Goal: Information Seeking & Learning: Check status

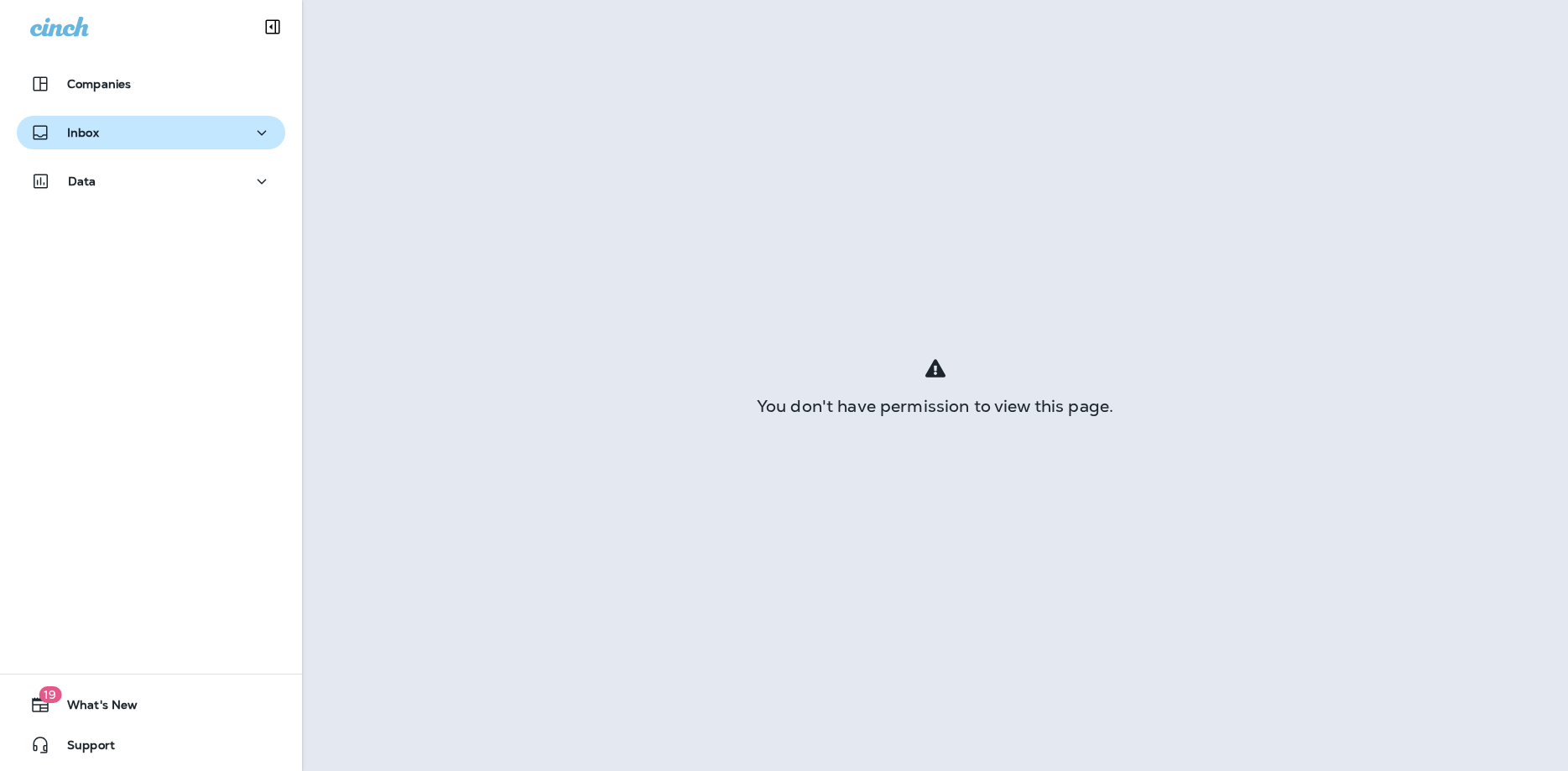
click at [65, 136] on div "Inbox" at bounding box center [64, 133] width 69 height 21
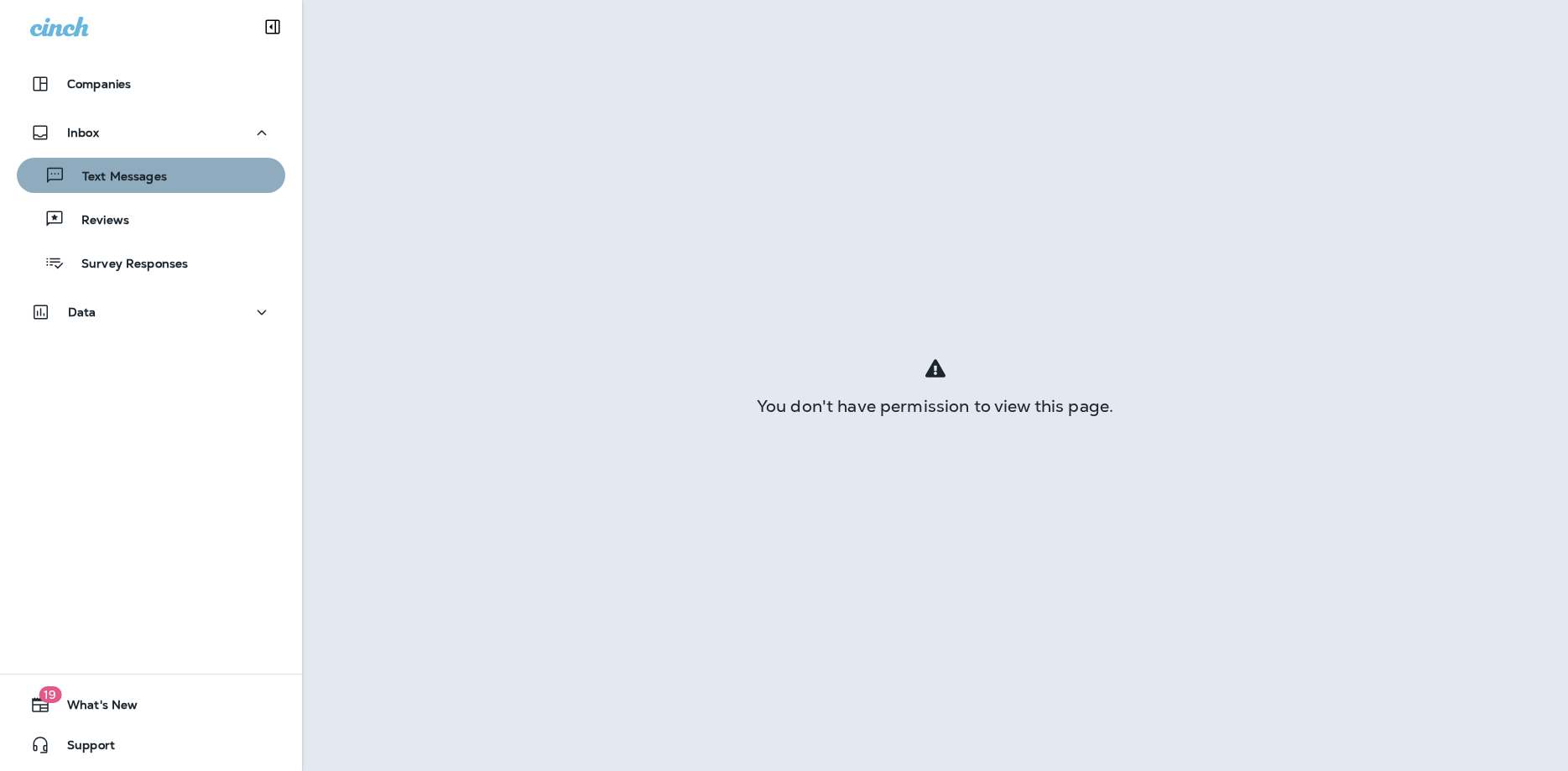
click at [106, 176] on p "Text Messages" at bounding box center [116, 177] width 102 height 16
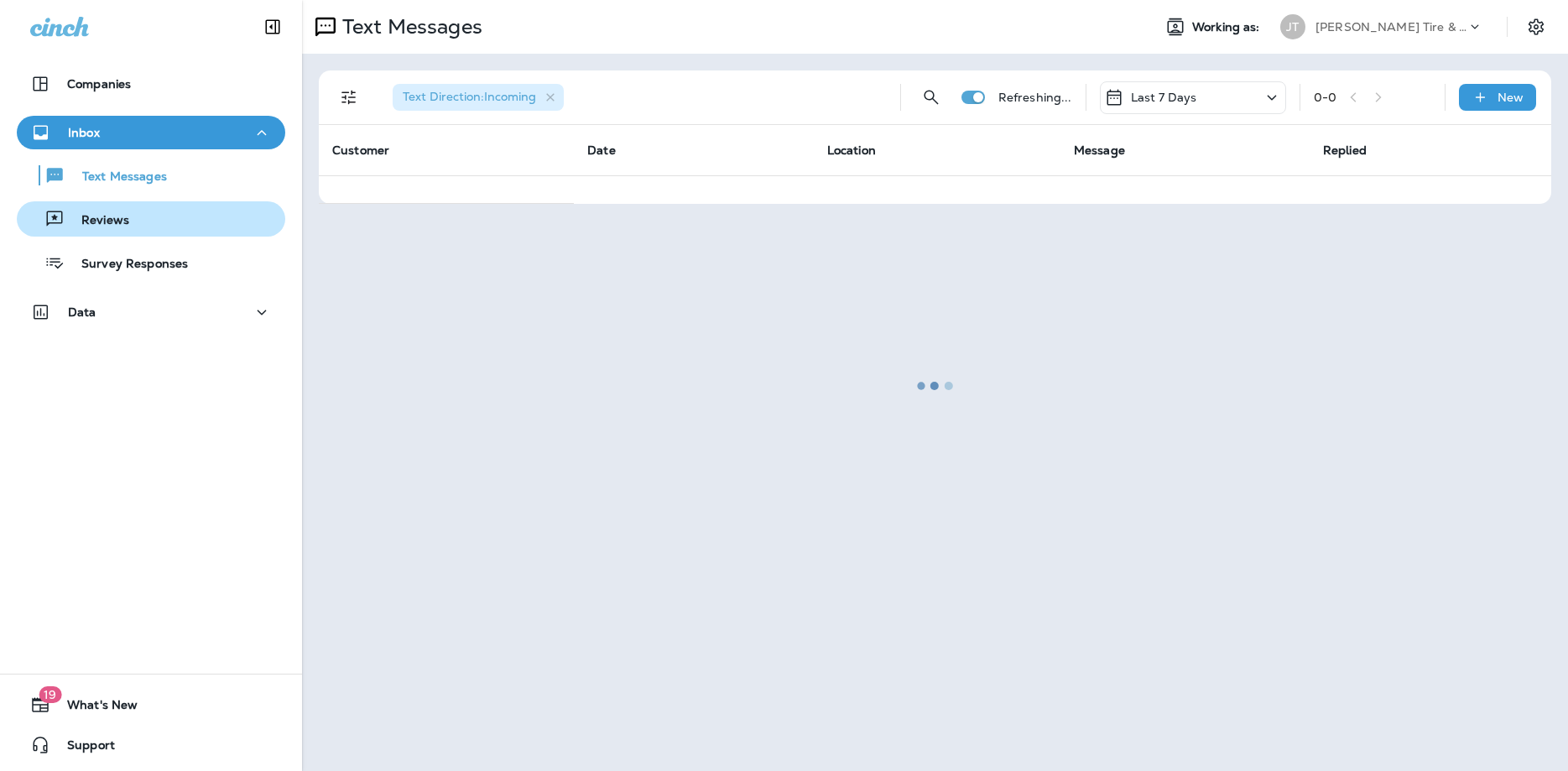
click at [94, 219] on p "Reviews" at bounding box center [97, 220] width 65 height 16
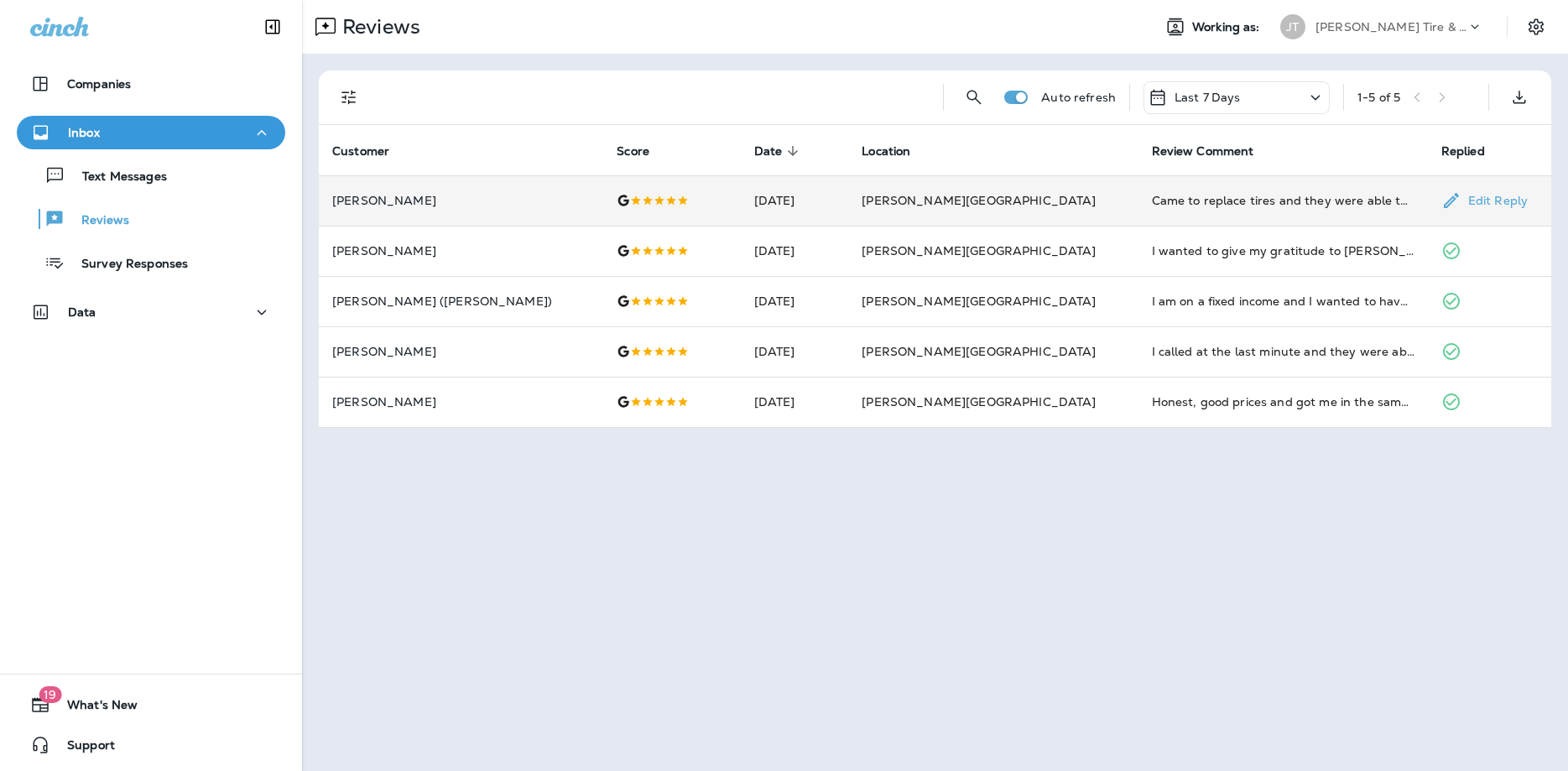
click at [680, 199] on div at bounding box center [671, 201] width 110 height 13
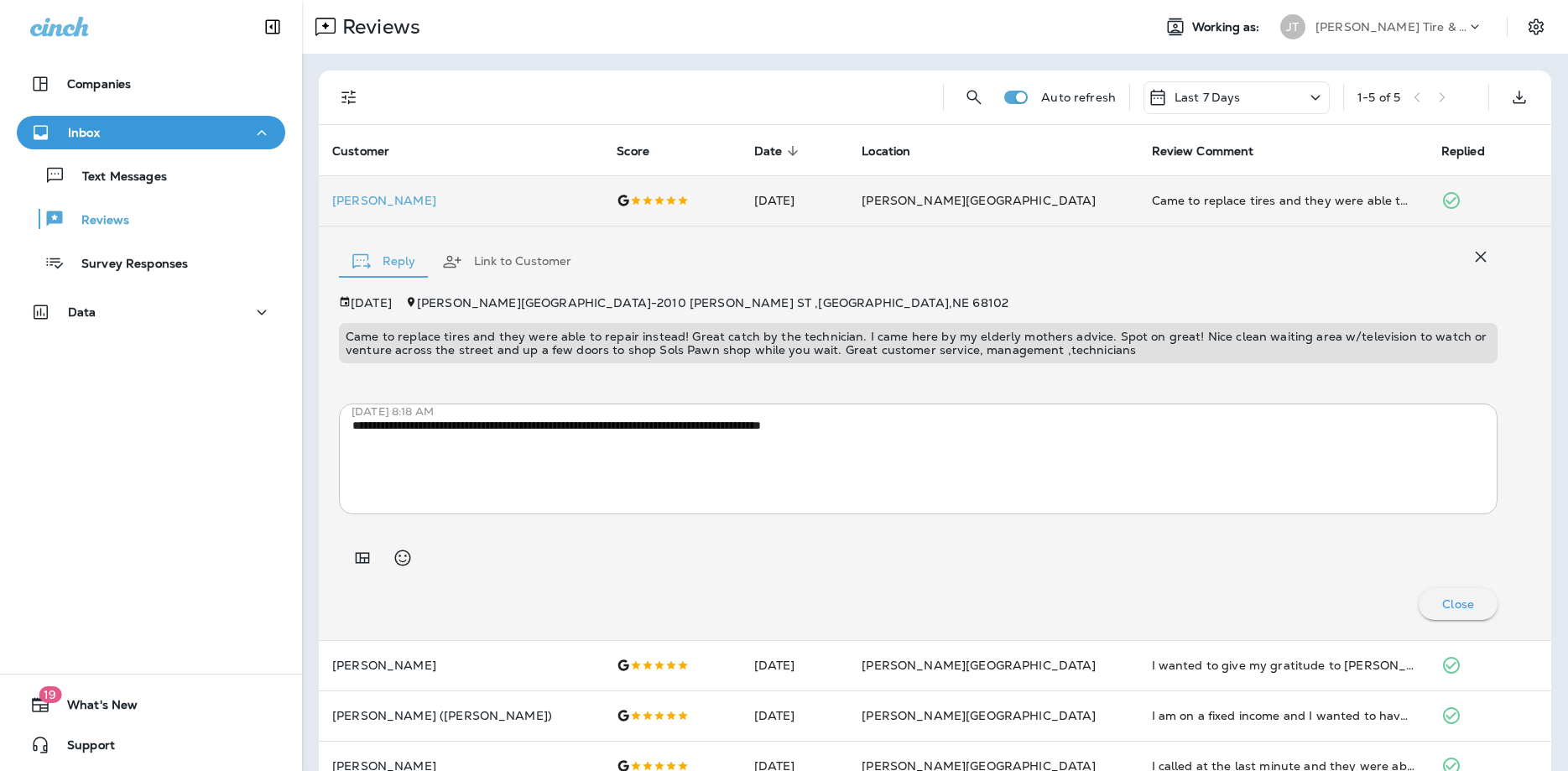
click at [636, 77] on div at bounding box center [655, 97] width 550 height 54
click at [1322, 100] on icon at bounding box center [1315, 98] width 20 height 21
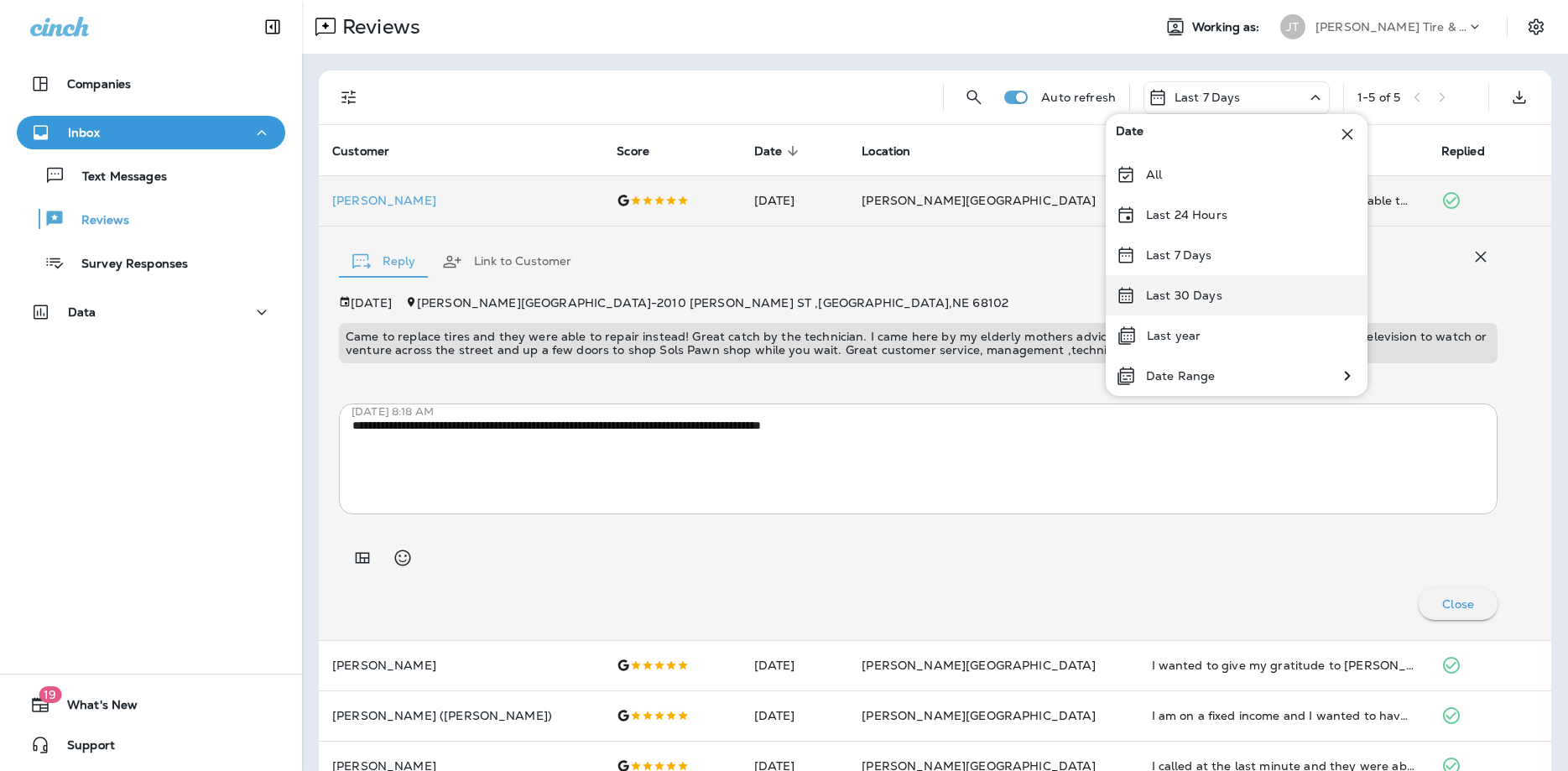
click at [1208, 308] on div "Last 30 Days" at bounding box center [1237, 295] width 262 height 40
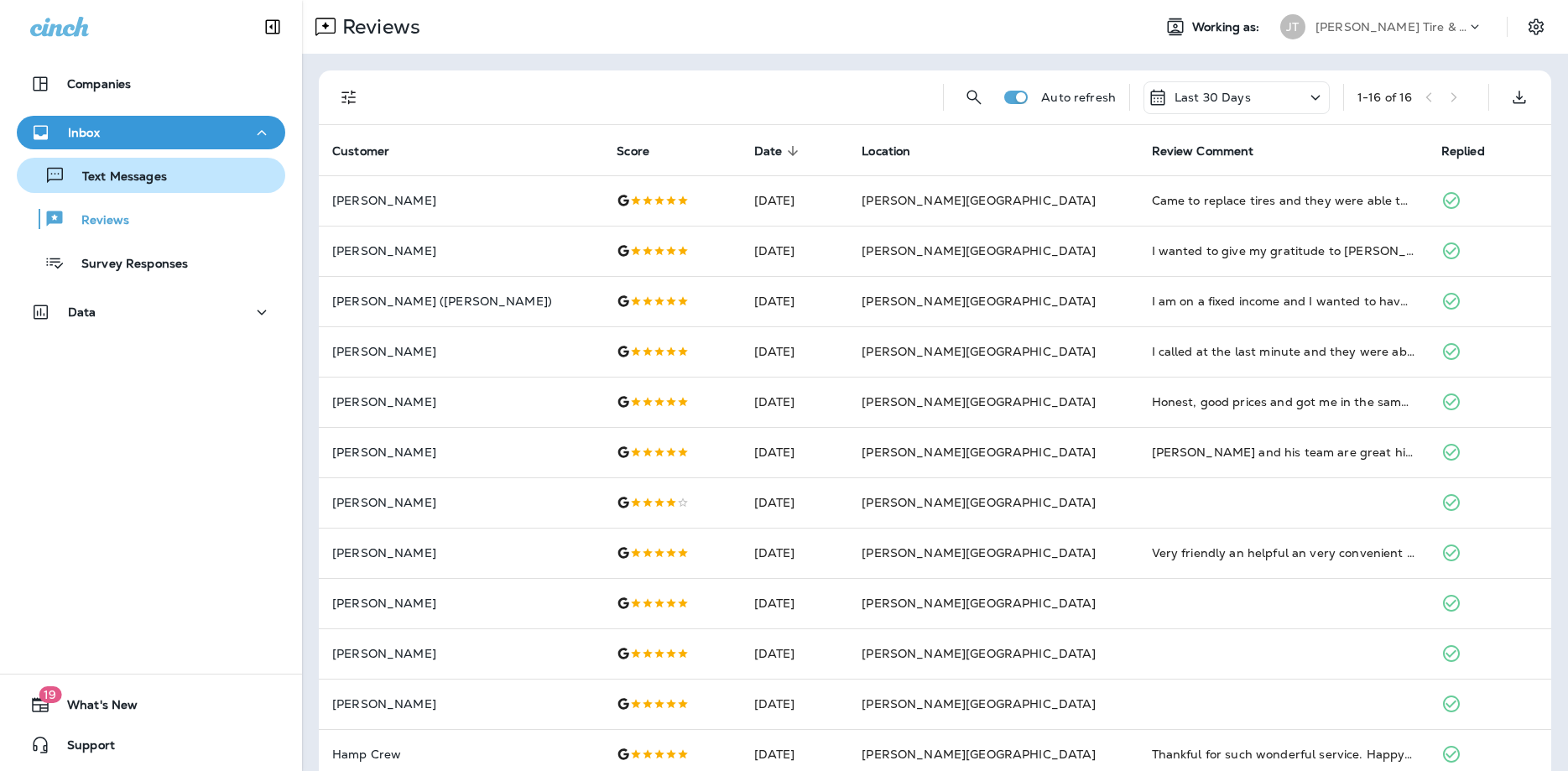
click at [86, 178] on p "Text Messages" at bounding box center [116, 177] width 102 height 16
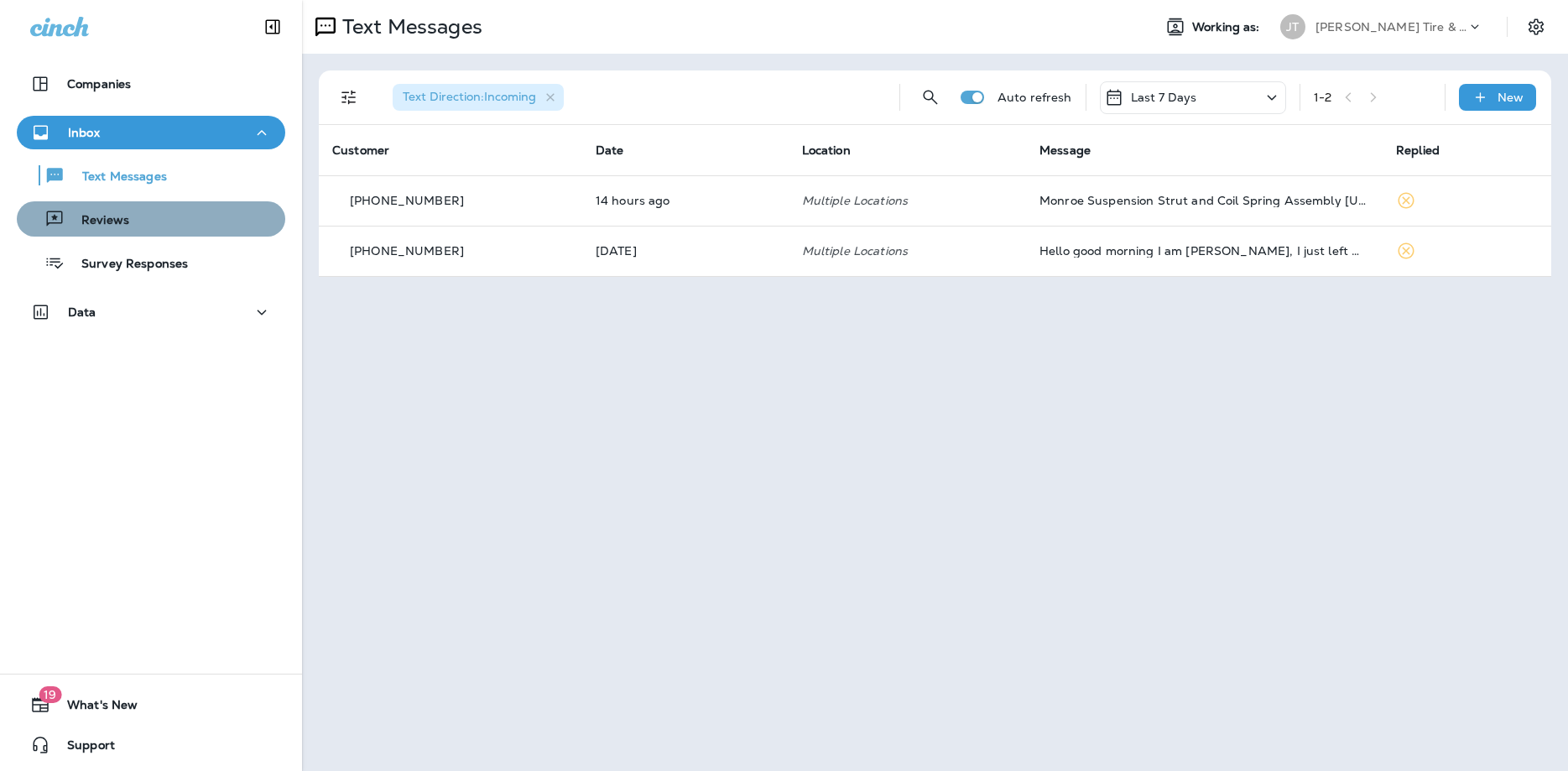
click at [111, 220] on p "Reviews" at bounding box center [97, 220] width 65 height 16
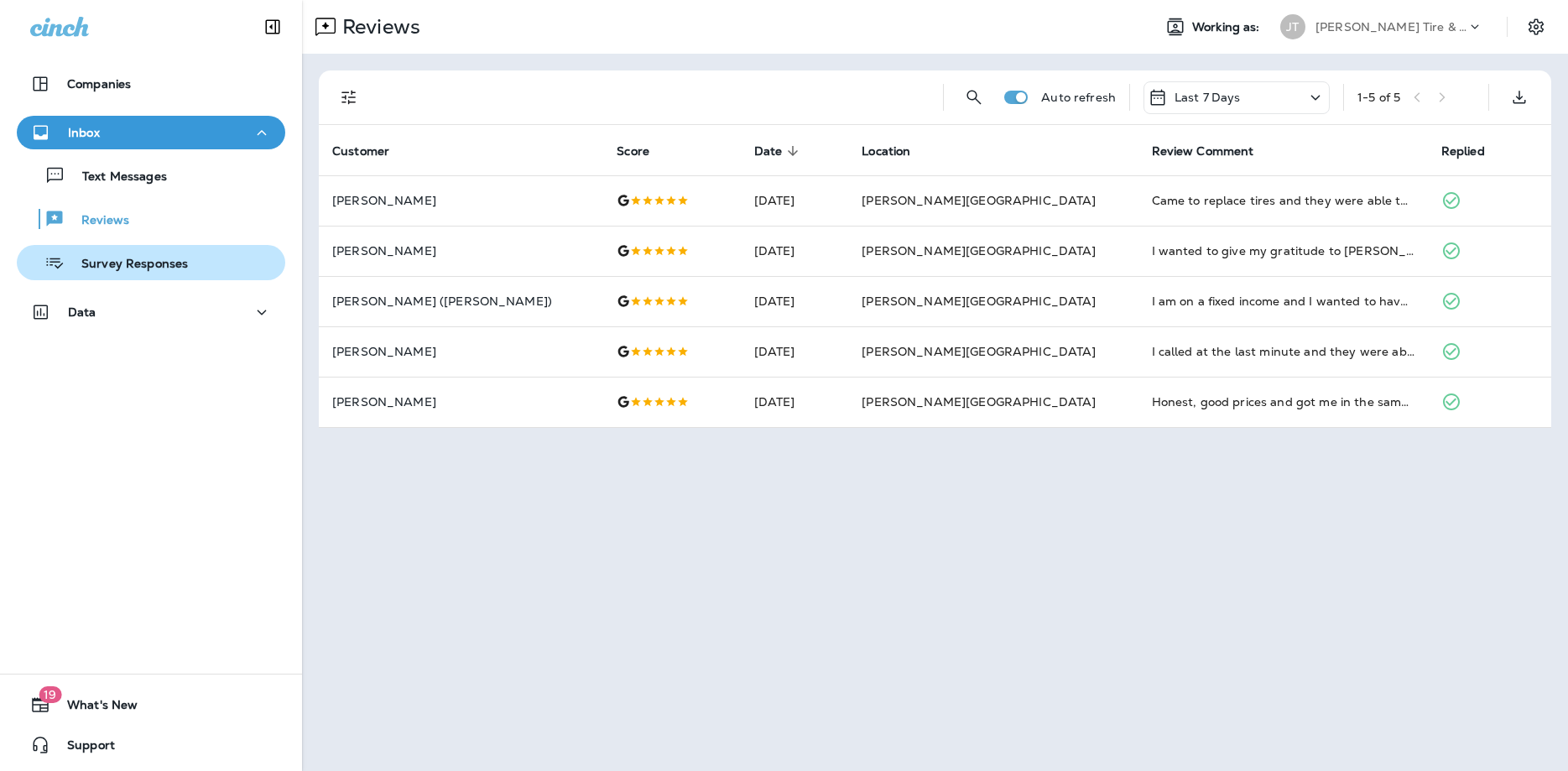
click at [115, 265] on p "Survey Responses" at bounding box center [126, 265] width 123 height 16
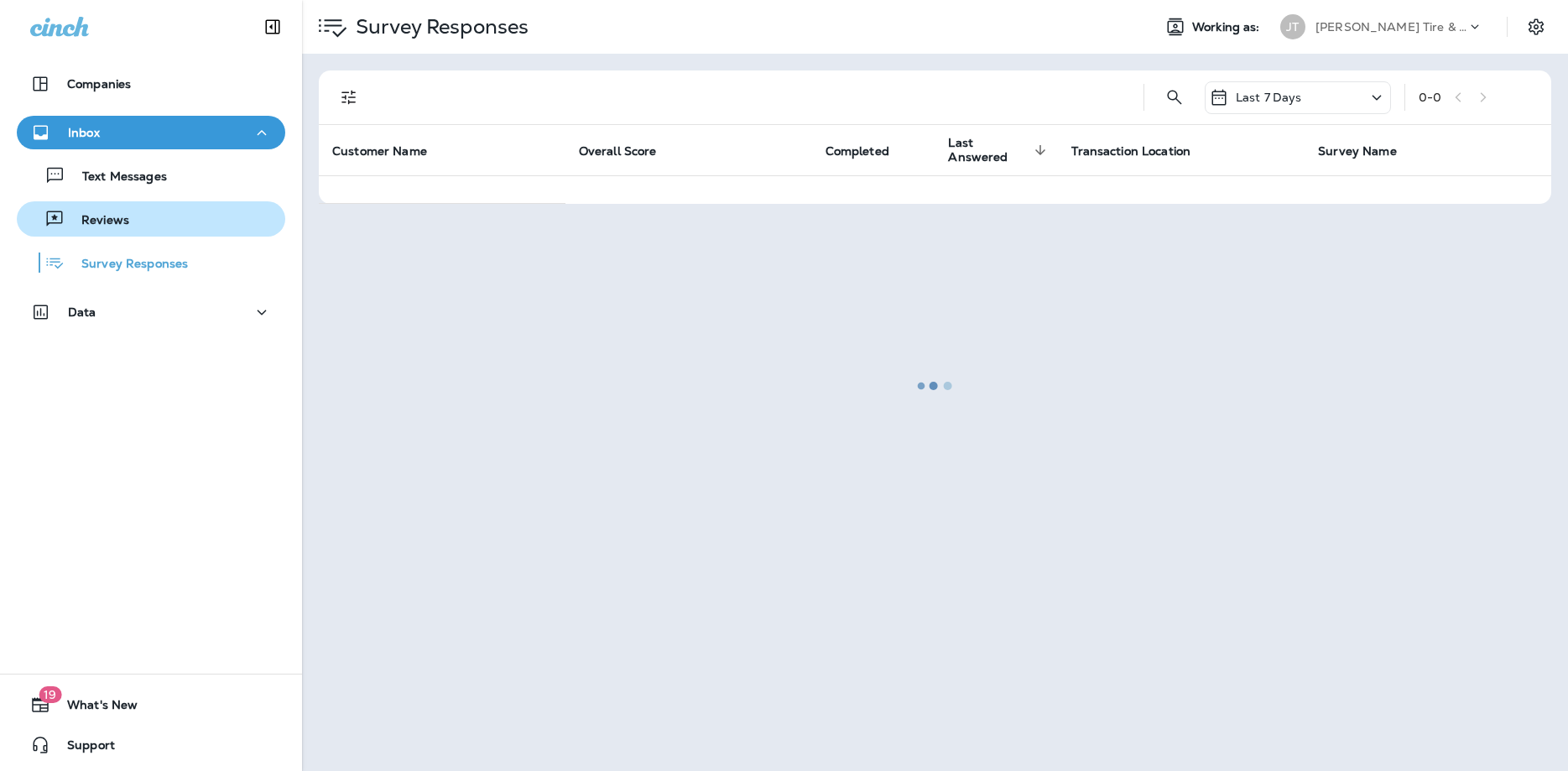
click at [80, 220] on p "Reviews" at bounding box center [97, 220] width 65 height 16
